Goal: Transaction & Acquisition: Purchase product/service

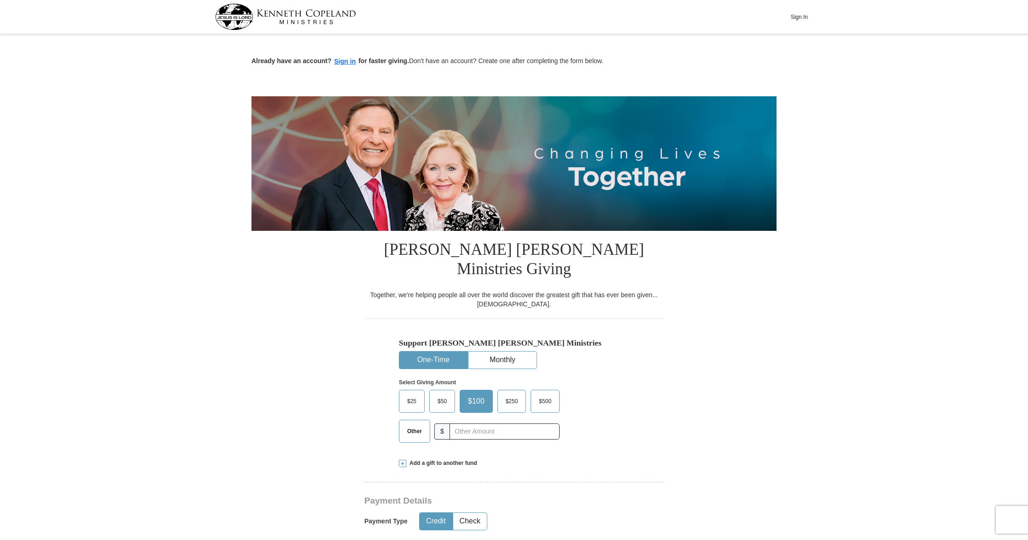
click at [443, 351] on button "One-Time" at bounding box center [433, 359] width 68 height 17
click at [410, 424] on span "Other" at bounding box center [415, 431] width 24 height 14
click at [0, 0] on input "Other" at bounding box center [0, 0] width 0 height 0
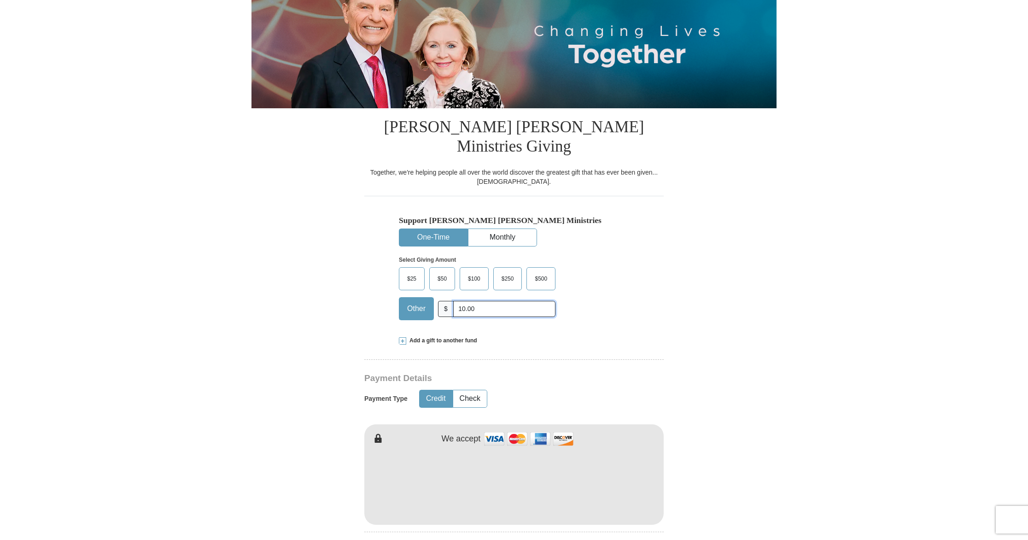
scroll to position [147, 0]
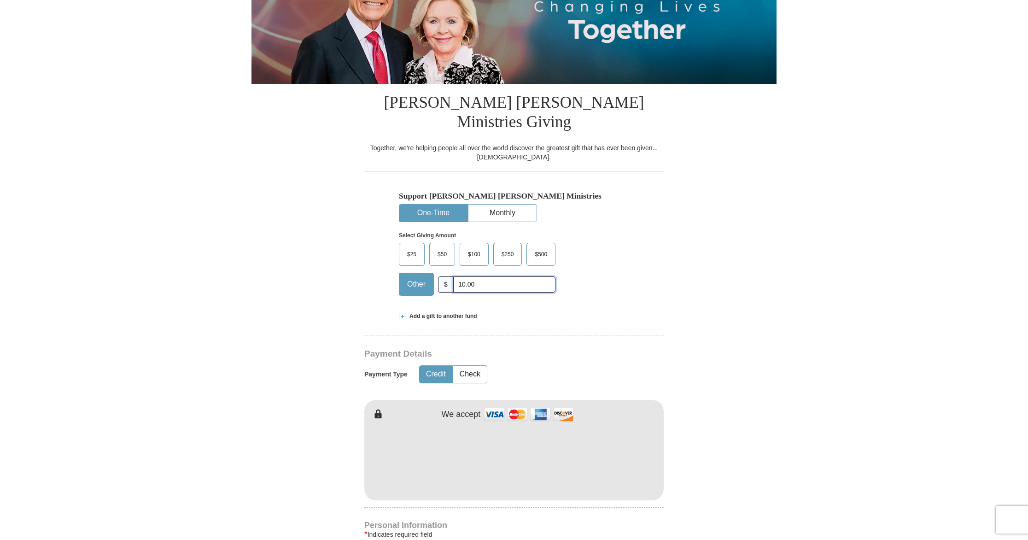
type input "10.00"
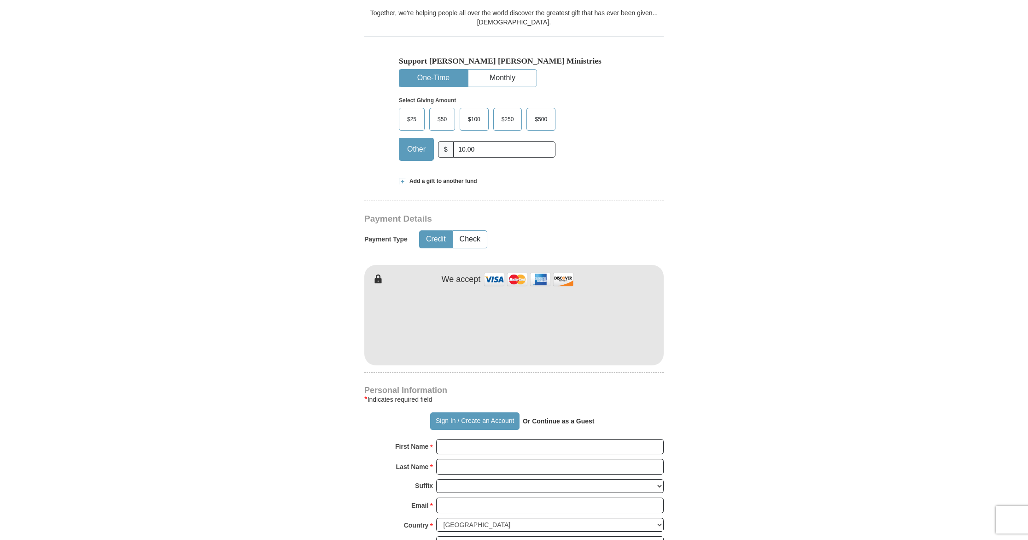
scroll to position [287, 0]
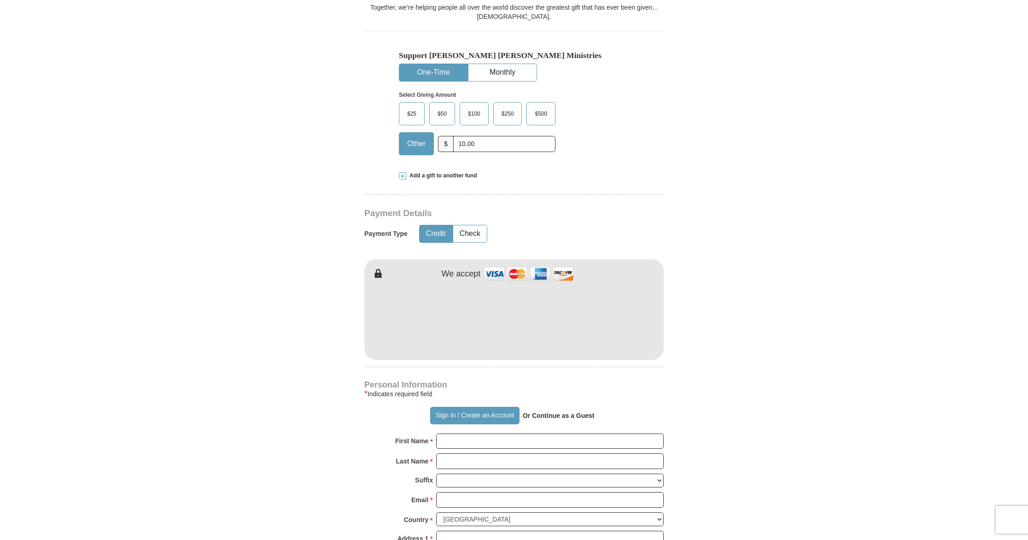
drag, startPoint x: 571, startPoint y: 399, endPoint x: 564, endPoint y: 397, distance: 7.9
click at [571, 412] on strong "Or Continue as a Guest" at bounding box center [559, 415] width 72 height 7
click at [492, 407] on button "Sign In / Create an Account" at bounding box center [474, 416] width 89 height 18
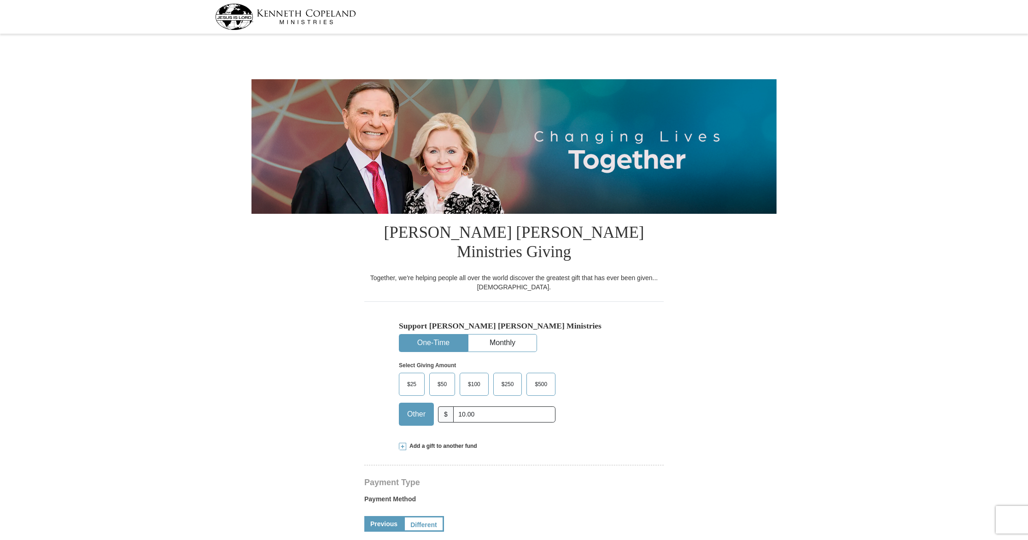
select select "MI"
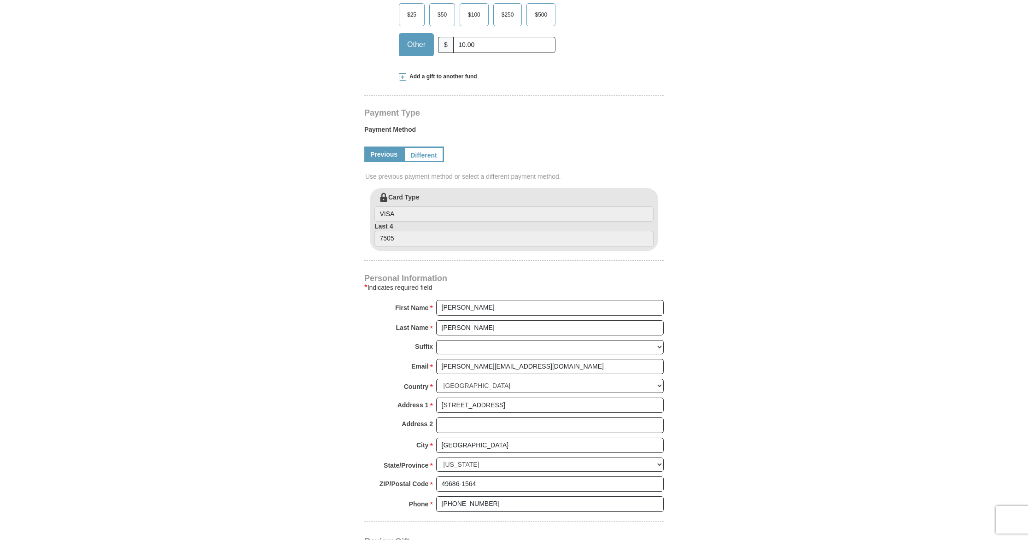
scroll to position [373, 0]
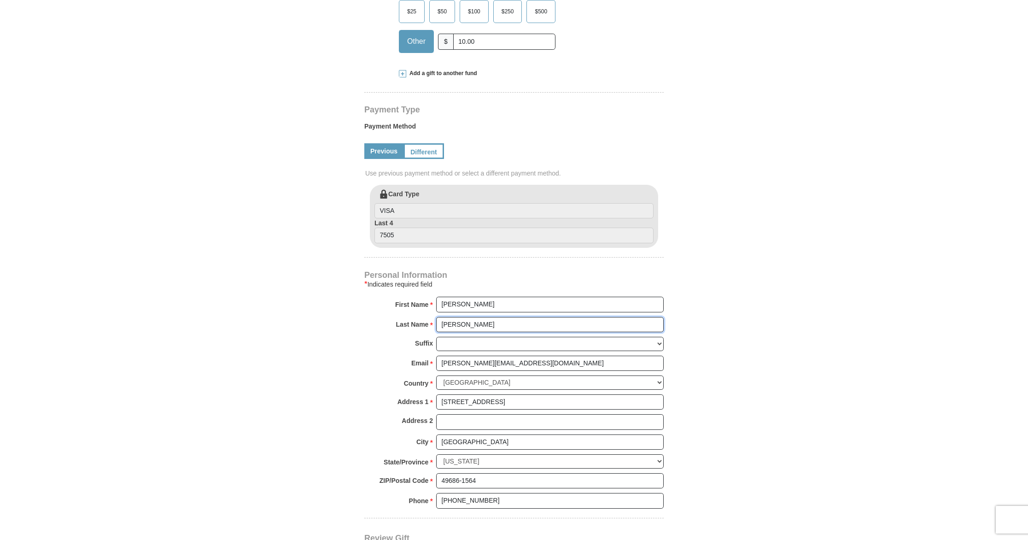
drag, startPoint x: 466, startPoint y: 305, endPoint x: 434, endPoint y: 304, distance: 31.8
click at [434, 317] on div "Last Name * Carsten Please enter Last Name" at bounding box center [513, 327] width 299 height 20
type input "Church"
drag, startPoint x: 448, startPoint y: 283, endPoint x: 428, endPoint y: 282, distance: 19.4
click at [429, 297] on div "First Name * Jodie Please enter First Name" at bounding box center [513, 307] width 299 height 20
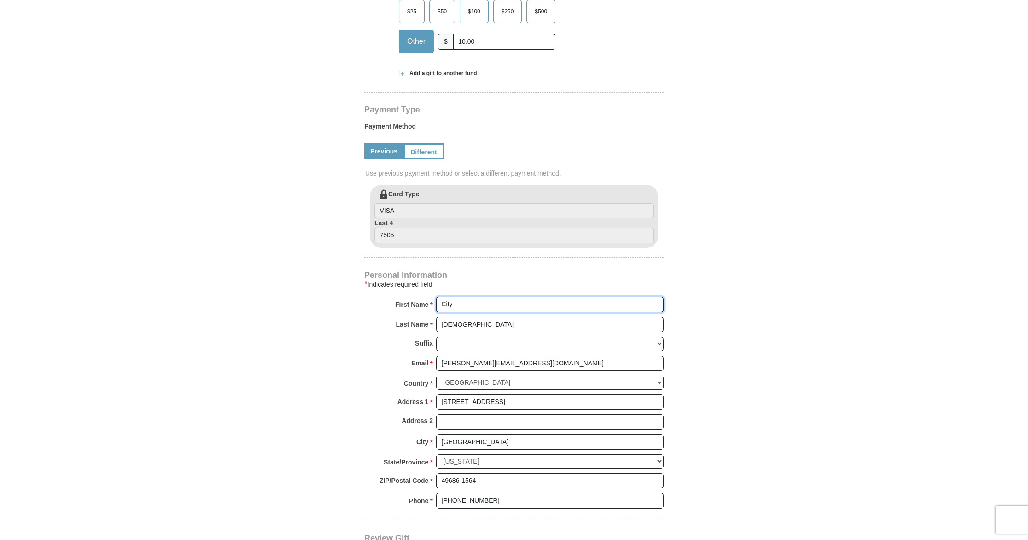
type input "City"
click at [941, 279] on body "Kenneth Copeland Ministries Giving Together, we're helping people all over the …" at bounding box center [514, 453] width 1028 height 1652
drag, startPoint x: 542, startPoint y: 381, endPoint x: 432, endPoint y: 379, distance: 109.6
click at [432, 394] on div "Address 1 * 2420 Orchard Circle Dr Apt 10 Please enter Address 1" at bounding box center [513, 404] width 299 height 20
type input "PO Box 2234"
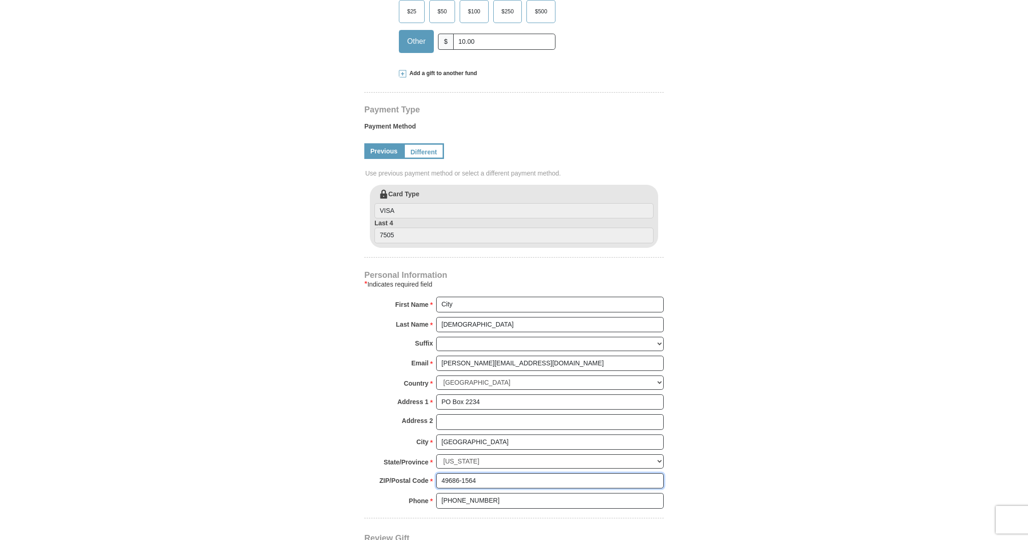
click at [485, 473] on input "49686-1564" at bounding box center [550, 481] width 228 height 16
type input "49685"
click at [585, 493] on input "(989) 205-6731" at bounding box center [550, 501] width 228 height 16
type input "("
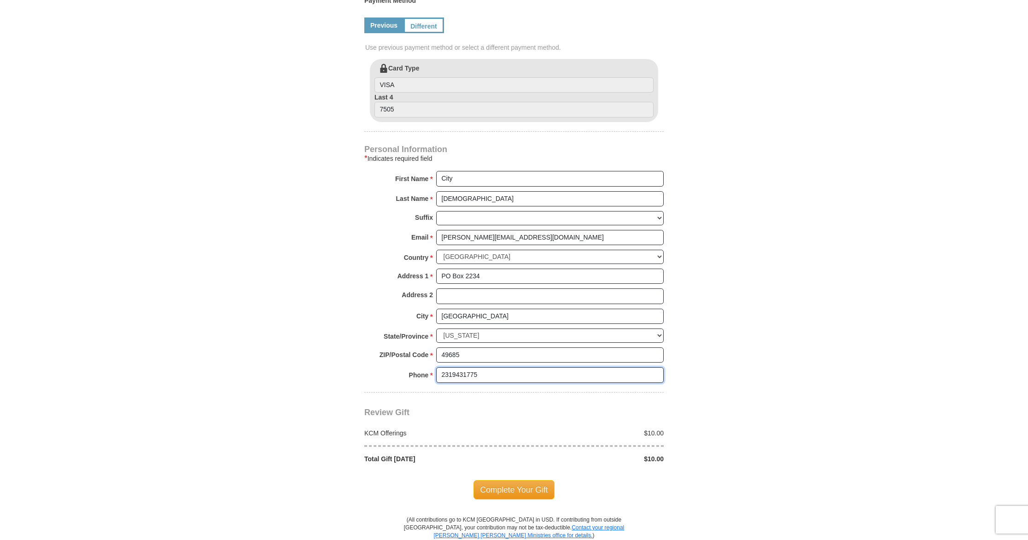
scroll to position [499, 0]
type input "2319431775"
click at [527, 479] on span "Complete Your Gift" at bounding box center [514, 488] width 82 height 19
